Goal: Task Accomplishment & Management: Manage account settings

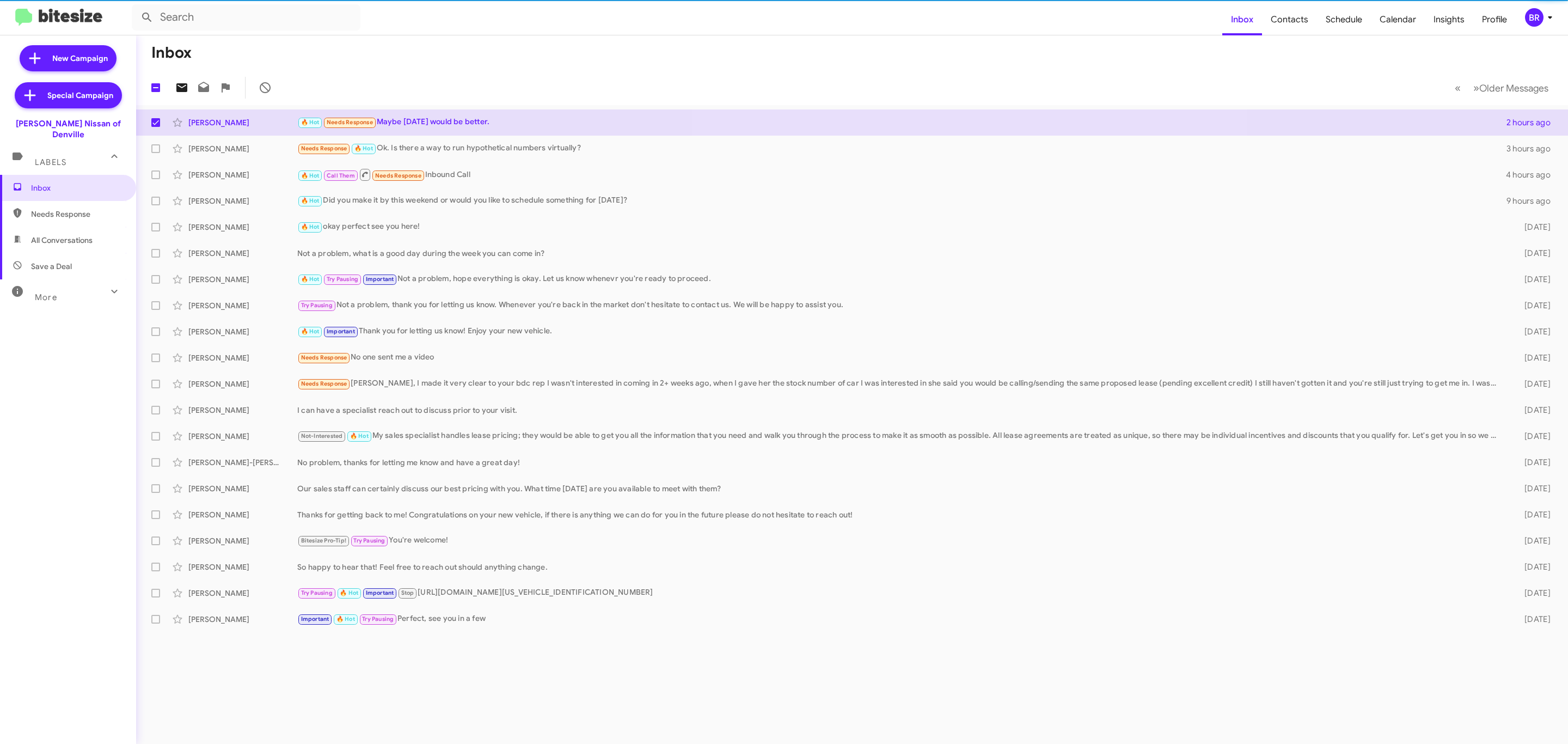
click at [184, 86] on icon at bounding box center [181, 88] width 13 height 13
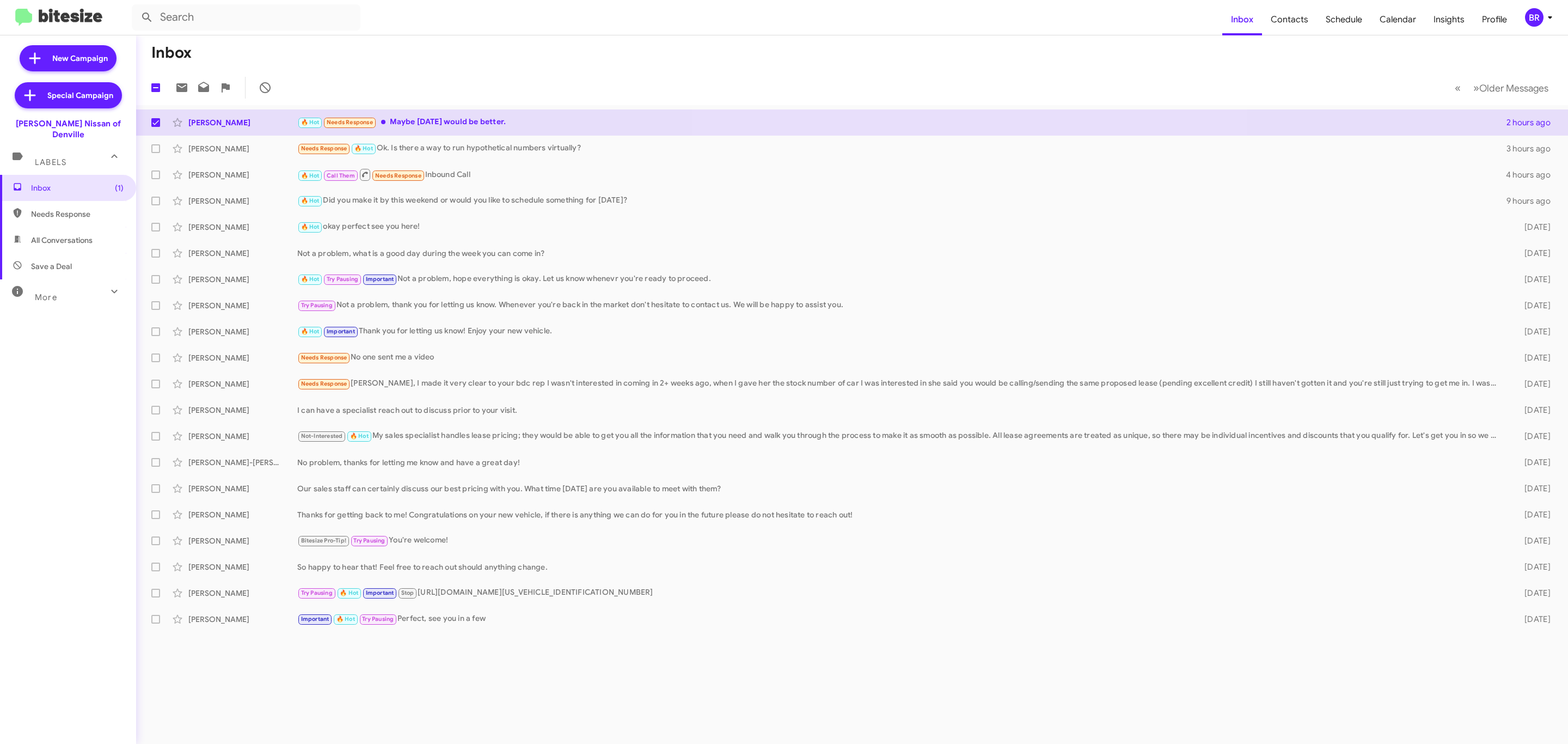
click at [1544, 11] on icon at bounding box center [1550, 17] width 13 height 13
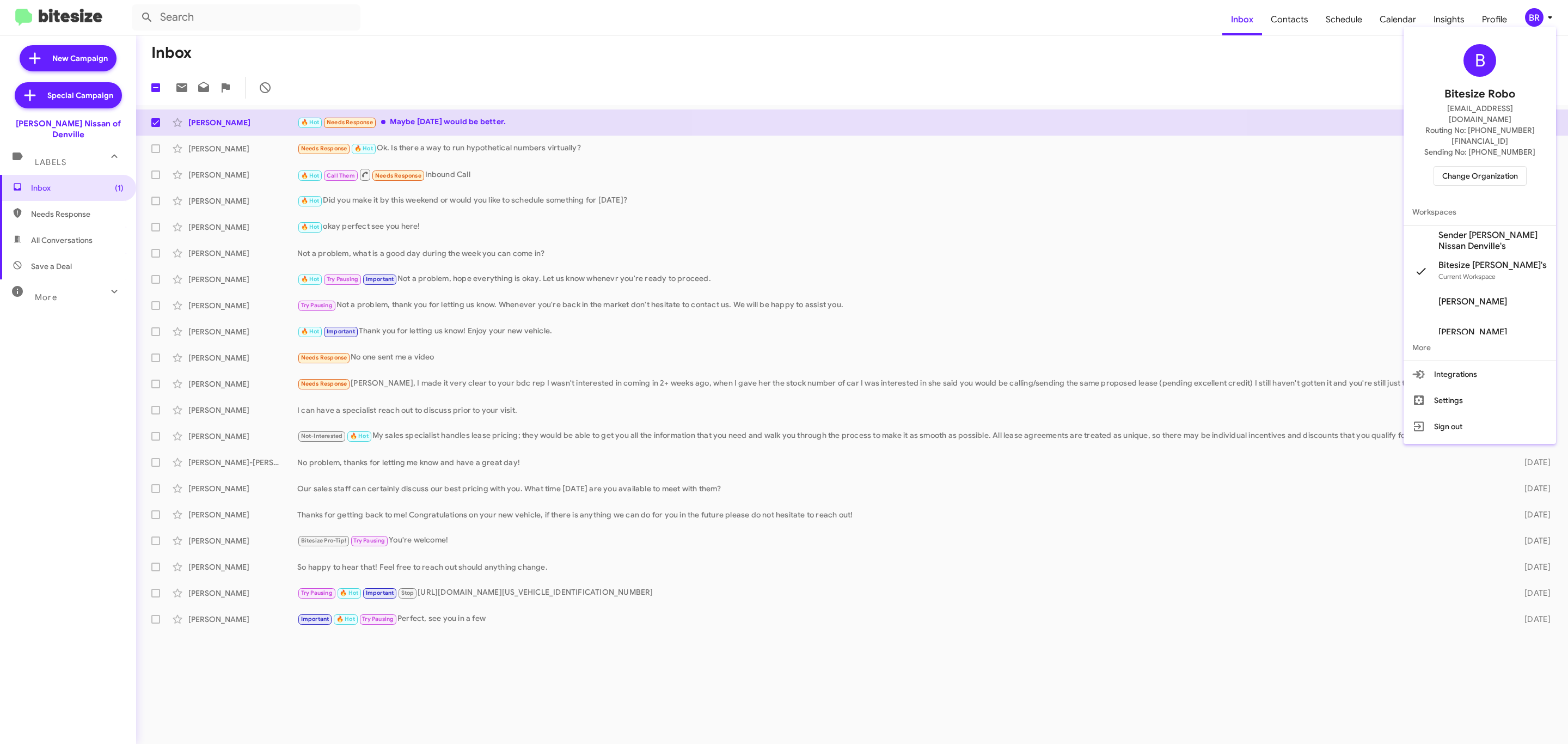
click at [1484, 166] on span "Change Organization" at bounding box center [1480, 176] width 76 height 18
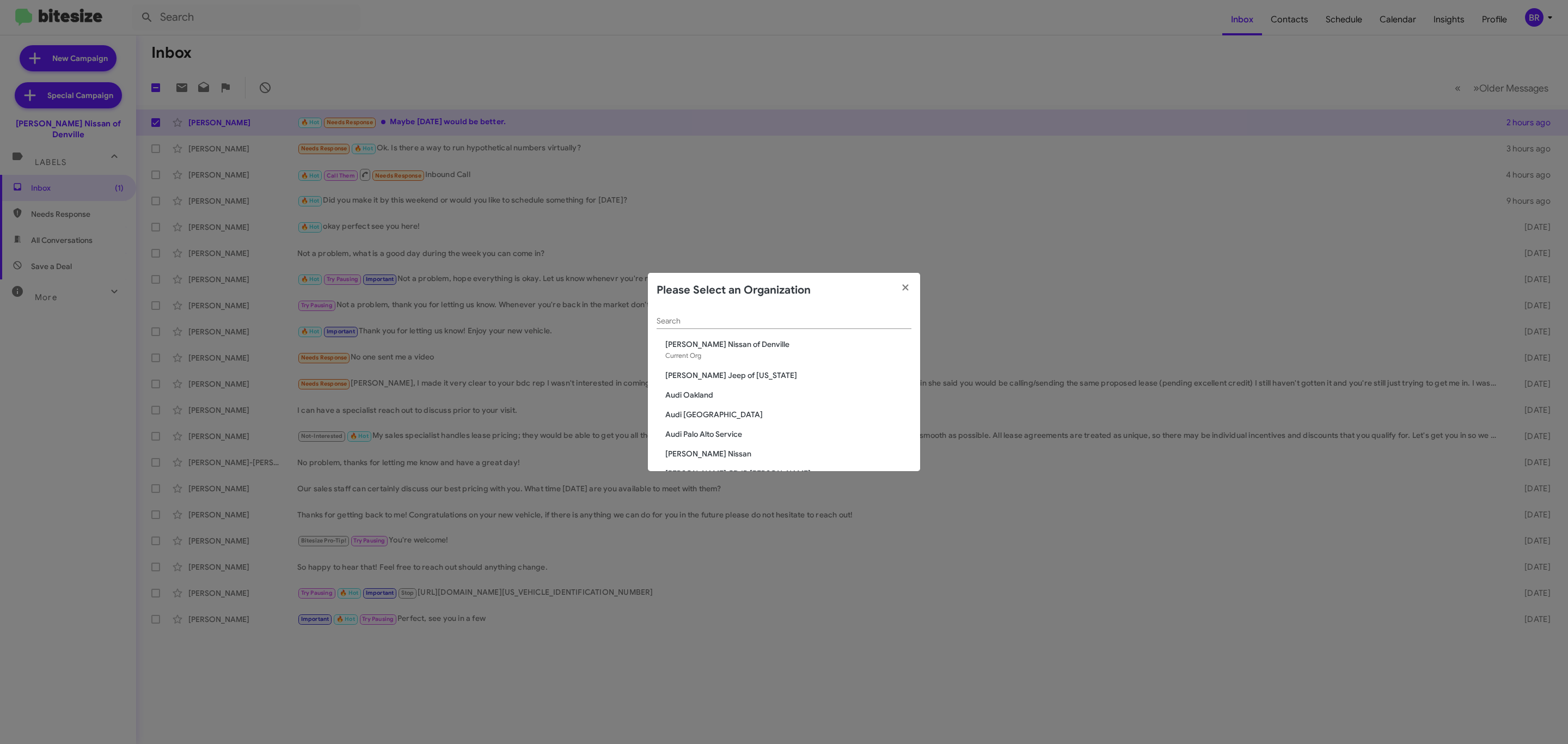
click at [739, 324] on input "Search" at bounding box center [783, 321] width 255 height 9
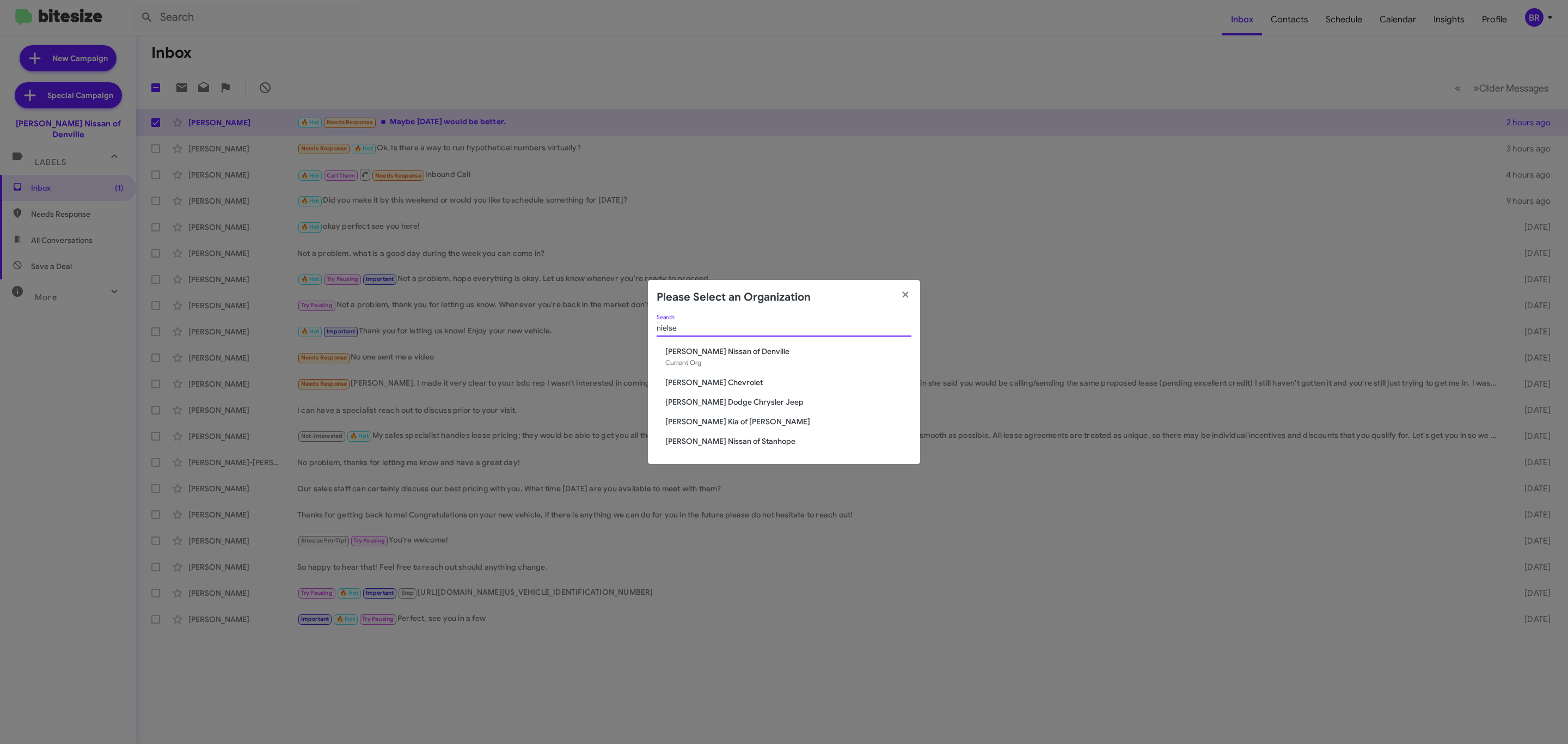
type input "nielse"
click at [757, 440] on span "[PERSON_NAME] Nissan of Stanhope" at bounding box center [788, 441] width 246 height 11
